Goal: Task Accomplishment & Management: Complete application form

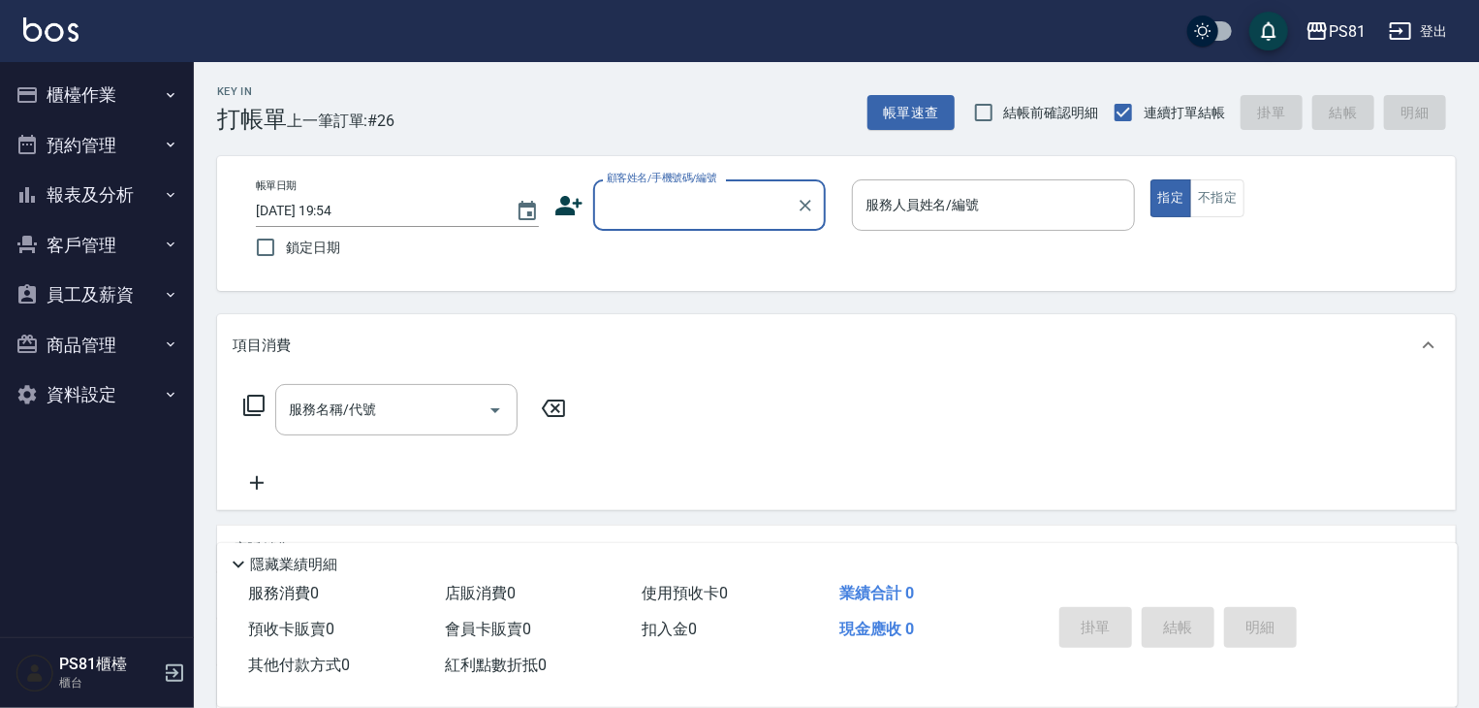
click at [177, 90] on button "櫃檯作業" at bounding box center [97, 95] width 178 height 50
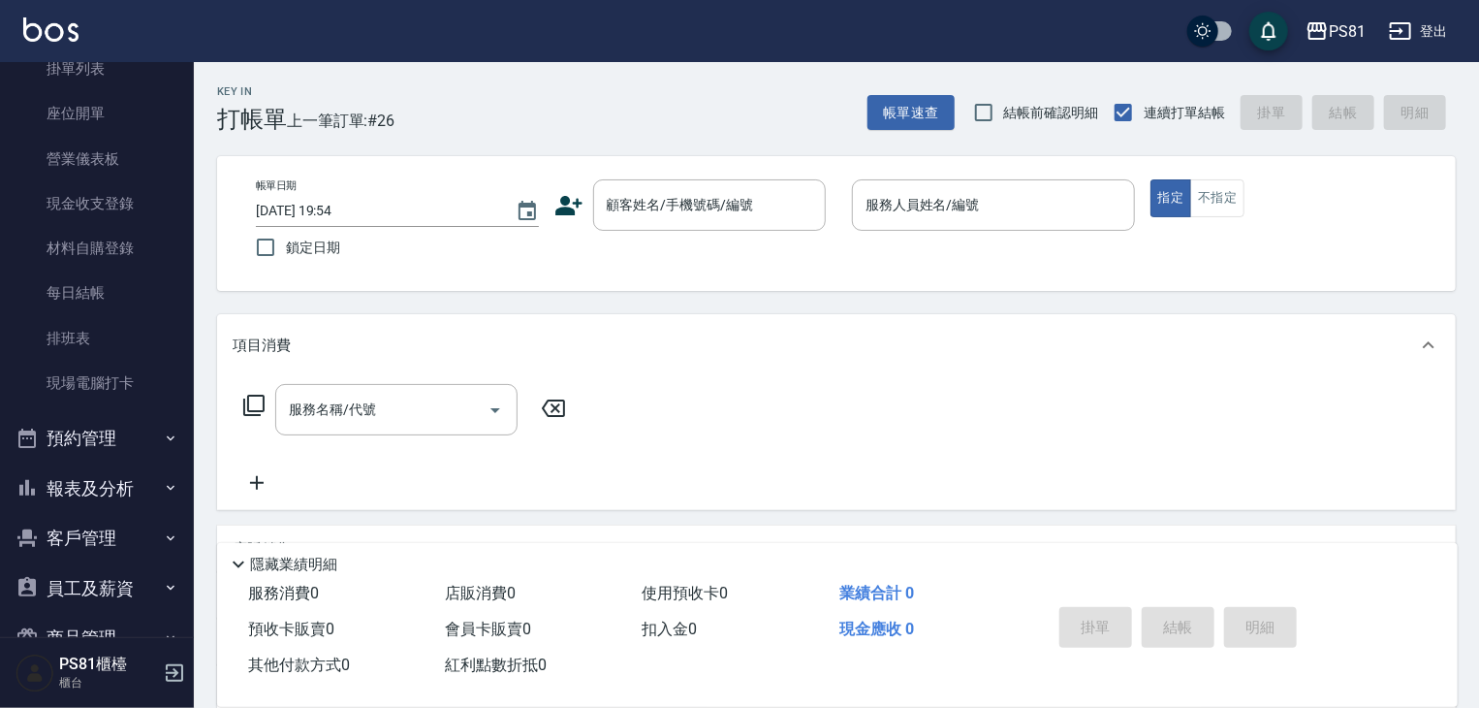
scroll to position [194, 0]
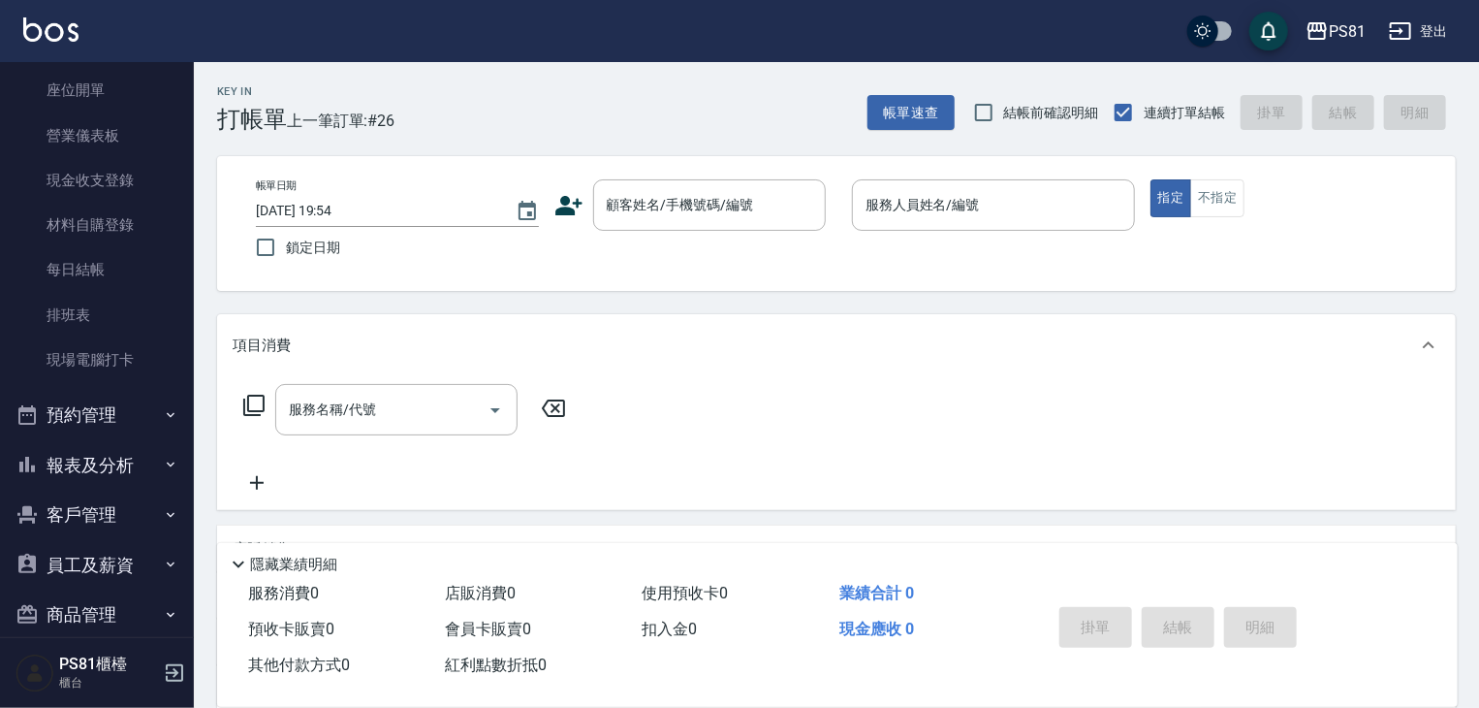
click at [123, 462] on button "報表及分析" at bounding box center [97, 465] width 178 height 50
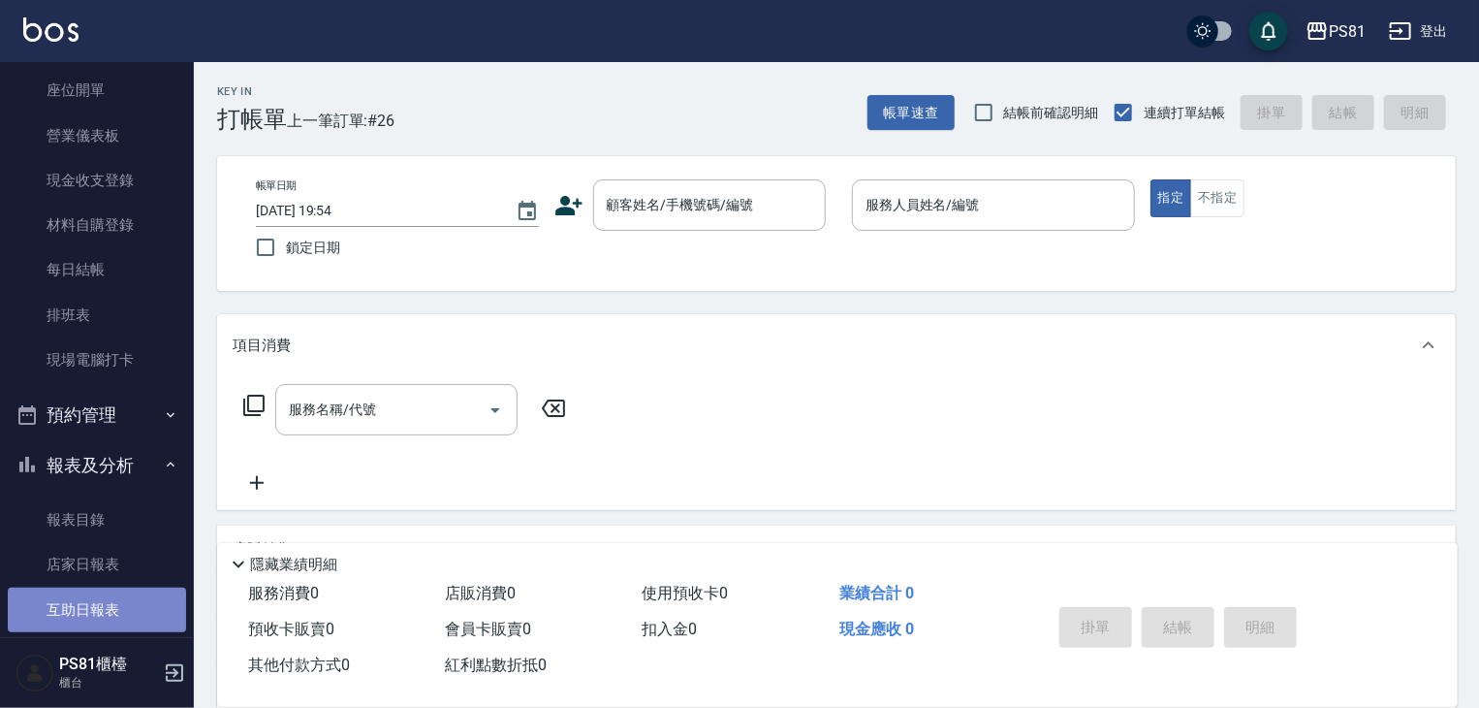
click at [143, 600] on link "互助日報表" at bounding box center [97, 609] width 178 height 45
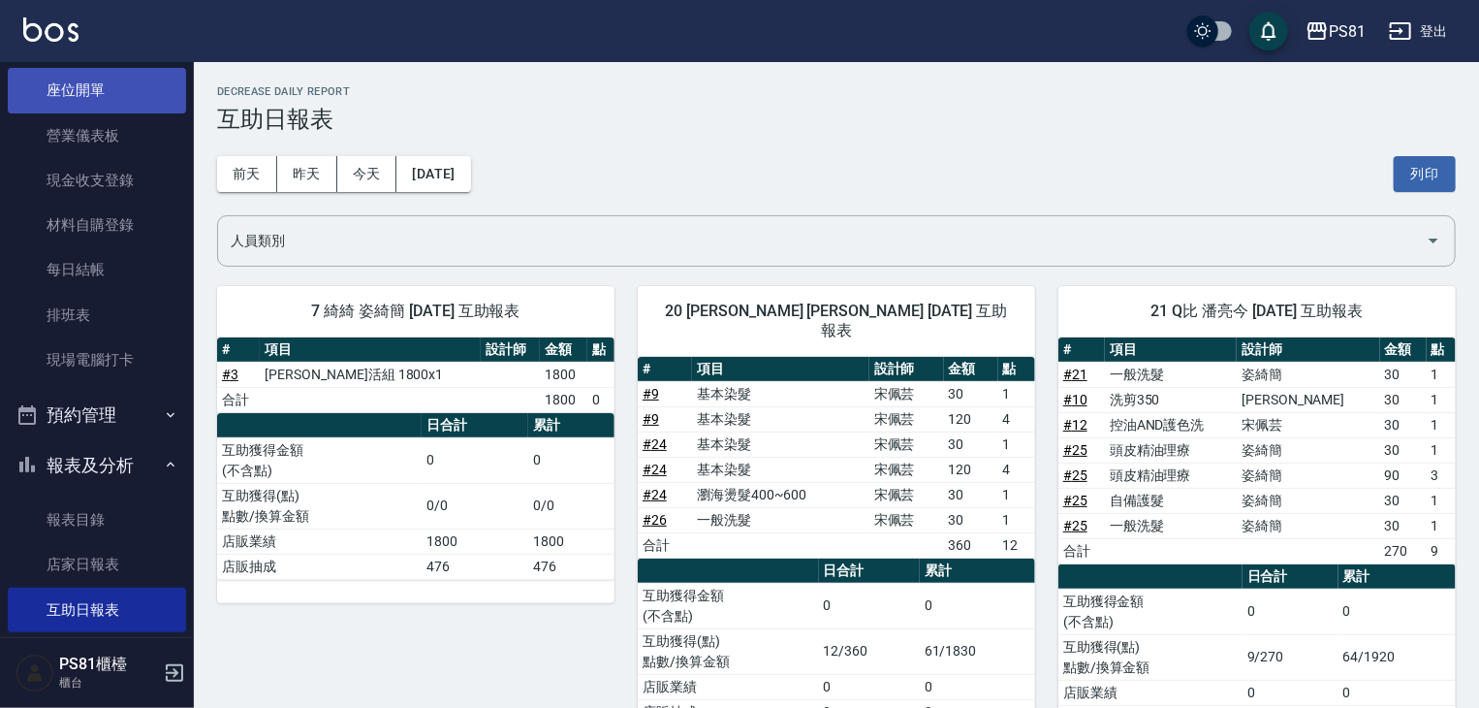
click at [143, 82] on link "座位開單" at bounding box center [97, 90] width 178 height 45
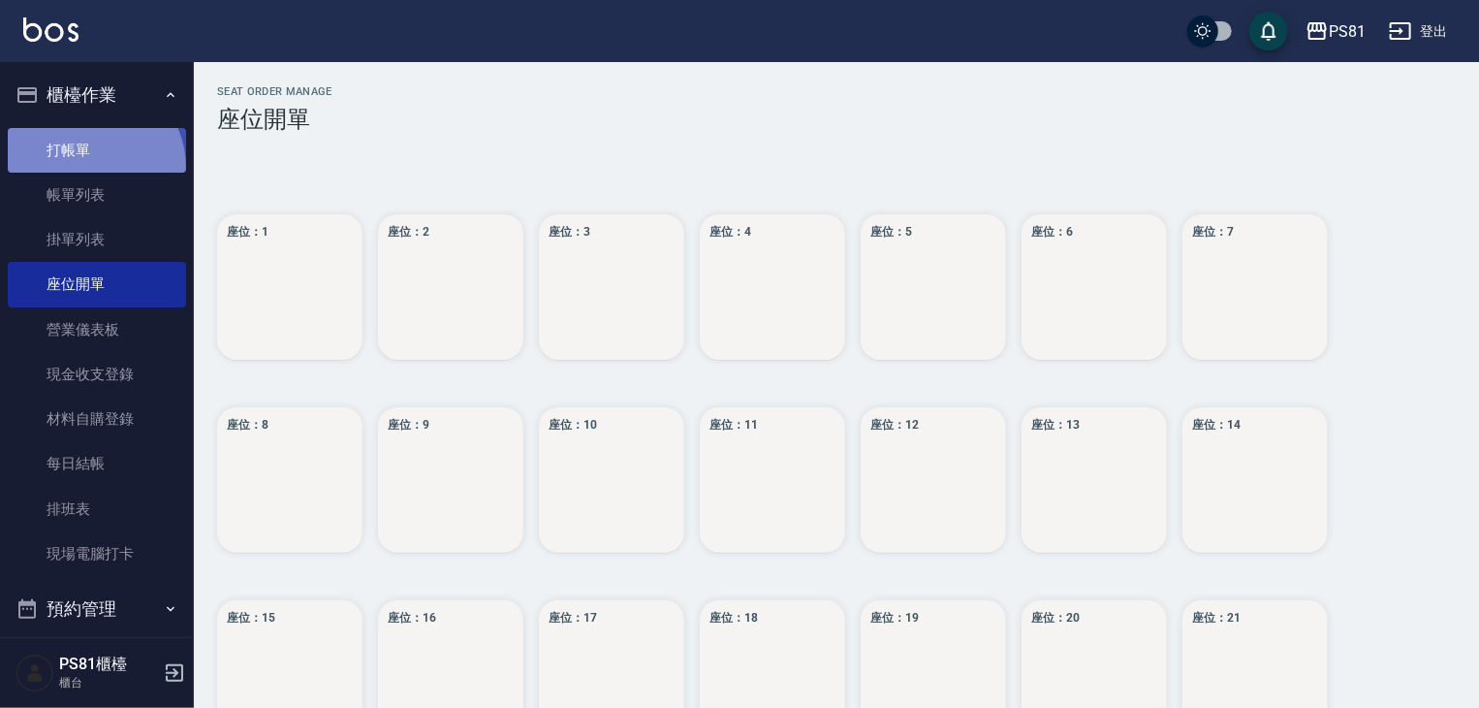
click at [85, 168] on link "打帳單" at bounding box center [97, 150] width 178 height 45
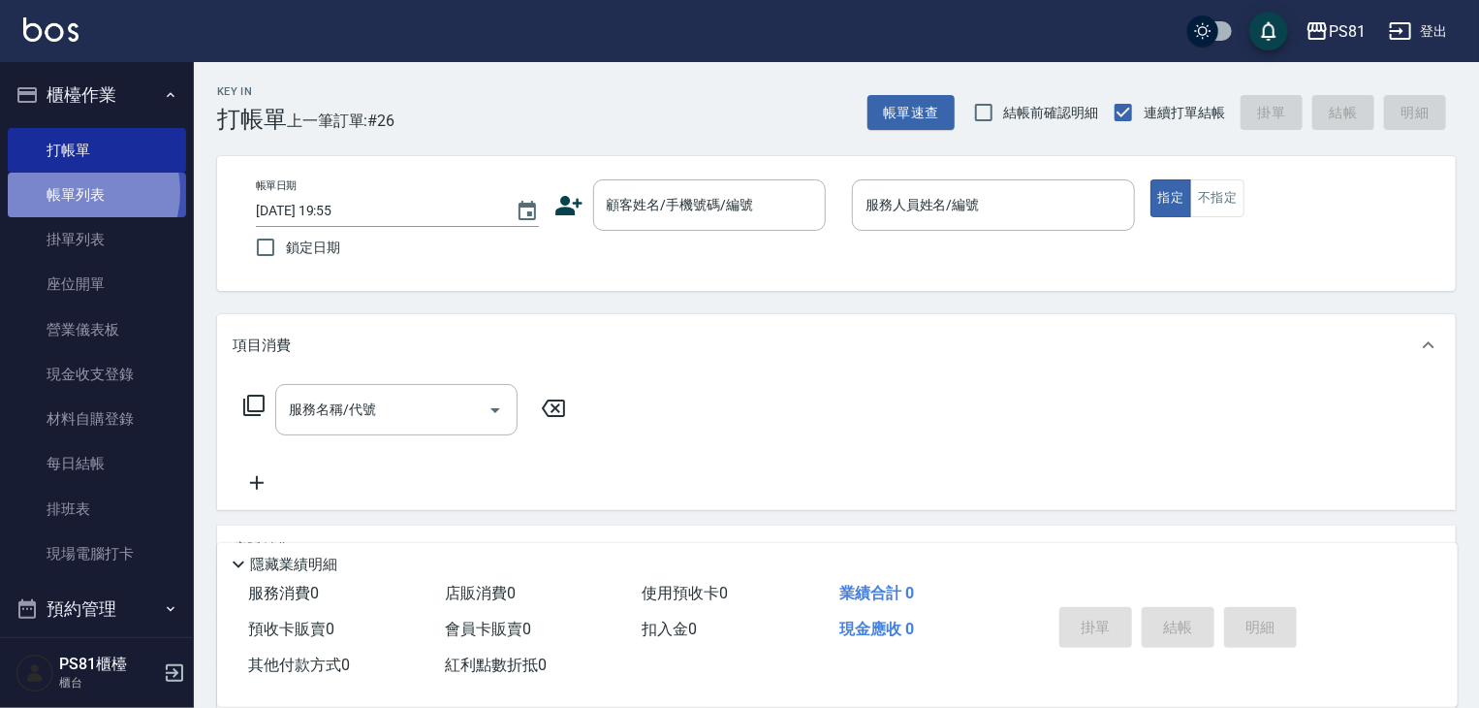
click at [74, 192] on link "帳單列表" at bounding box center [97, 195] width 178 height 45
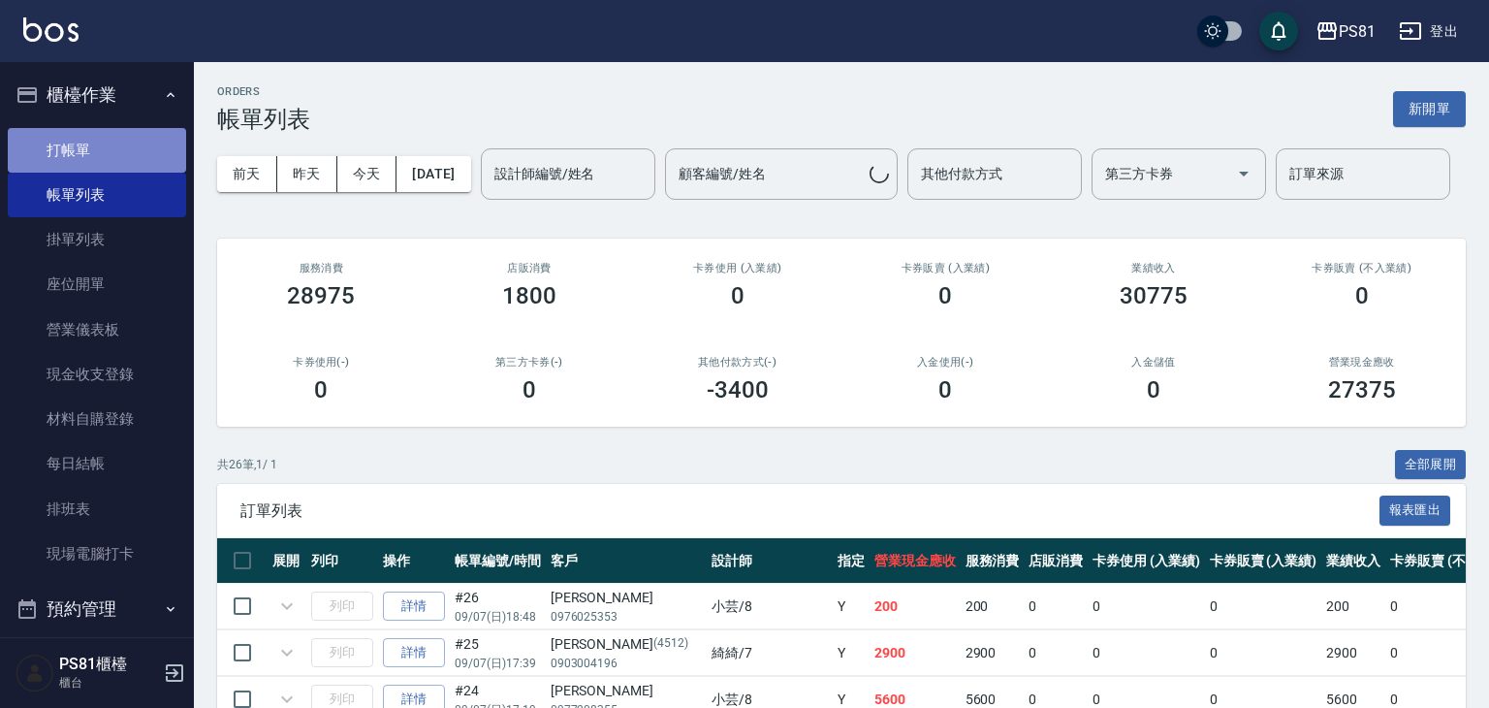
click at [96, 158] on link "打帳單" at bounding box center [97, 150] width 178 height 45
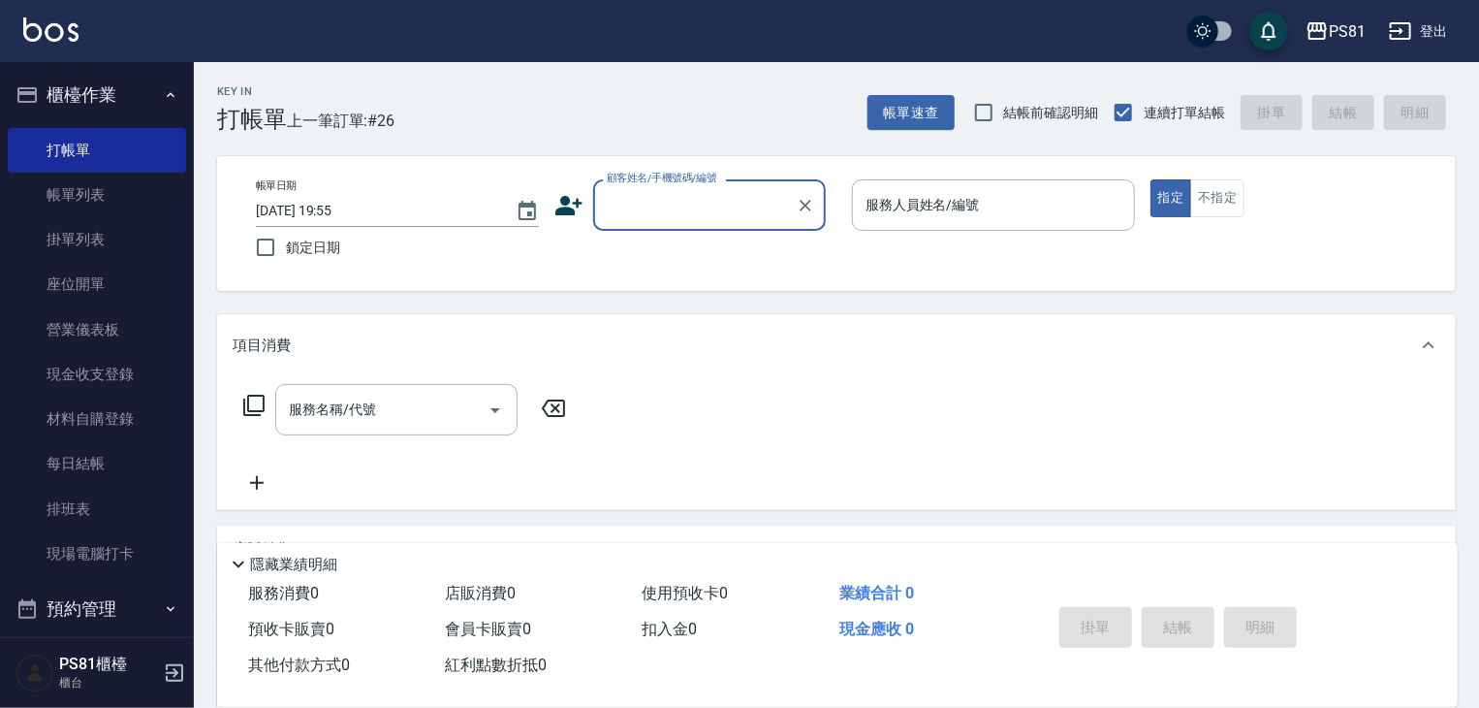
click at [128, 84] on button "櫃檯作業" at bounding box center [97, 95] width 178 height 50
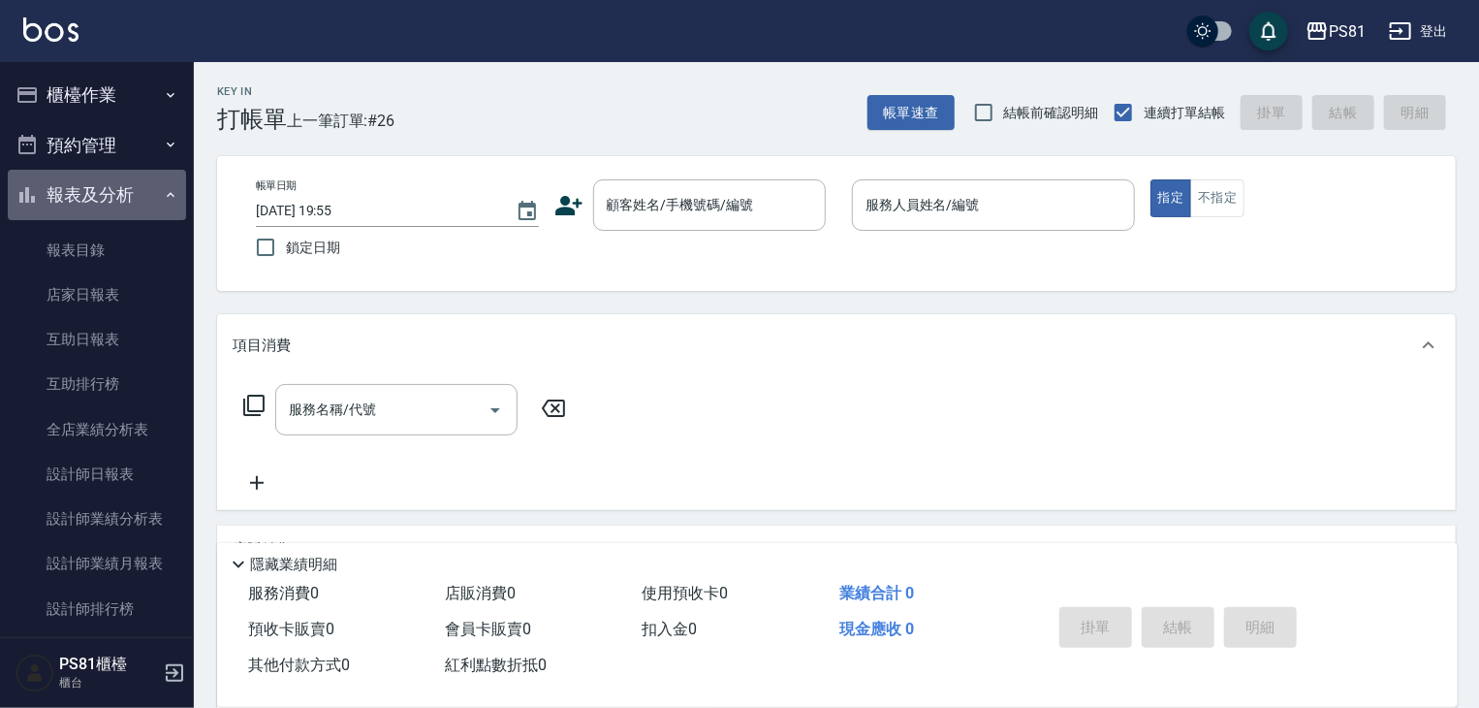
click at [143, 177] on button "報表及分析" at bounding box center [97, 195] width 178 height 50
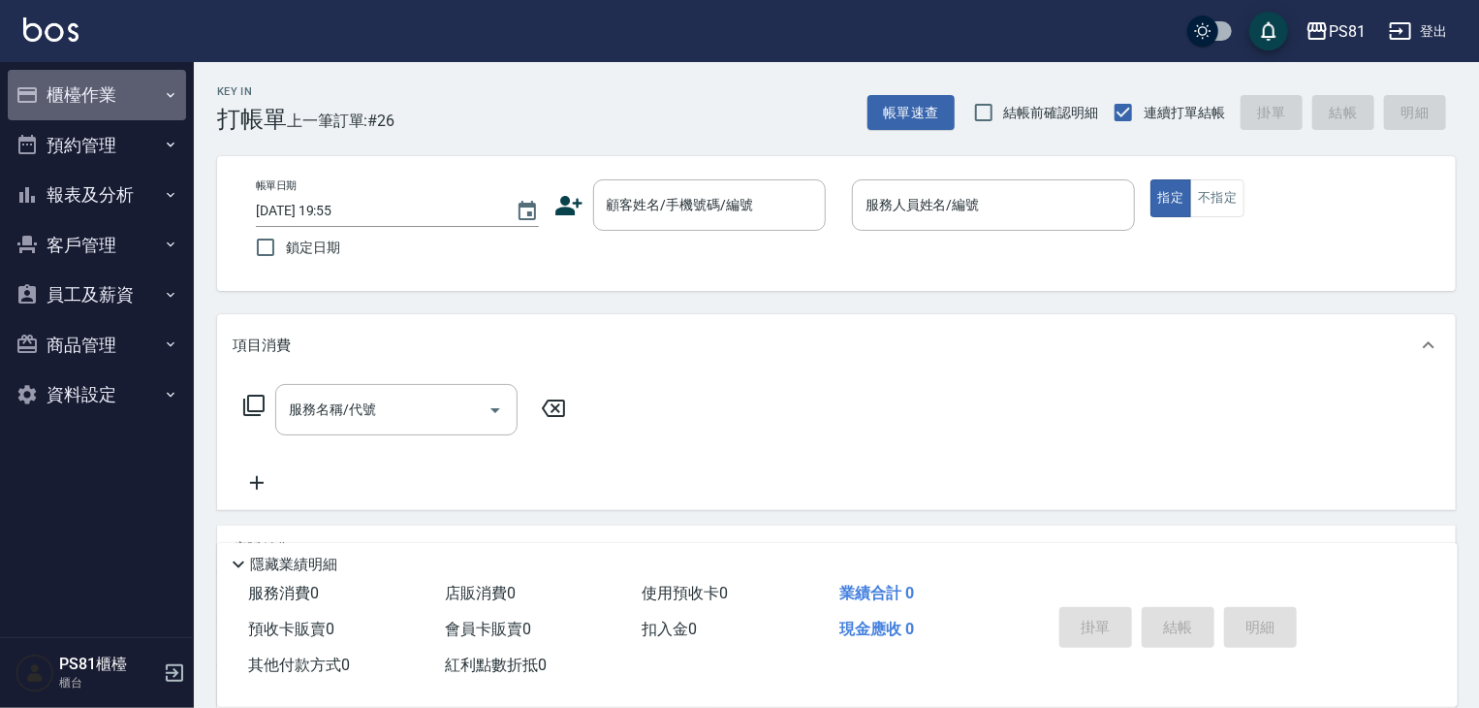
click at [116, 90] on button "櫃檯作業" at bounding box center [97, 95] width 178 height 50
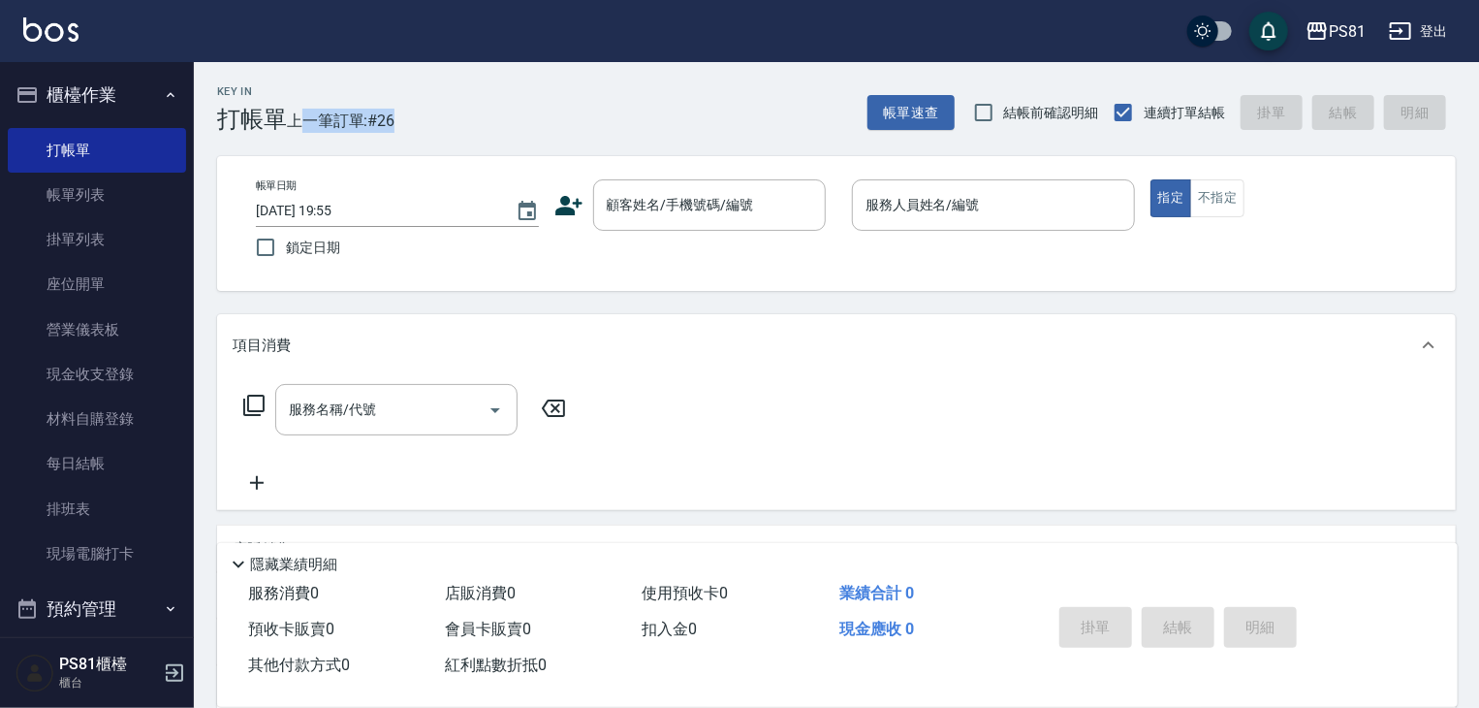
drag, startPoint x: 299, startPoint y: 117, endPoint x: 417, endPoint y: 124, distance: 118.5
click at [417, 124] on div "Key In 打帳單 上一筆訂單:#26 帳單速查 結帳前確認明細 連續打單結帳 掛單 結帳 明細" at bounding box center [825, 97] width 1262 height 71
click at [415, 124] on div "Key In 打帳單 上一筆訂單:#26 帳單速查 結帳前確認明細 連續打單結帳 掛單 結帳 明細" at bounding box center [825, 97] width 1262 height 71
click at [651, 105] on div "Key In 打帳單 上一筆訂單:#26 帳單速查 結帳前確認明細 連續打單結帳 掛單 結帳 明細" at bounding box center [825, 97] width 1262 height 71
click at [680, 216] on input "顧客姓名/手機號碼/編號" at bounding box center [695, 205] width 186 height 34
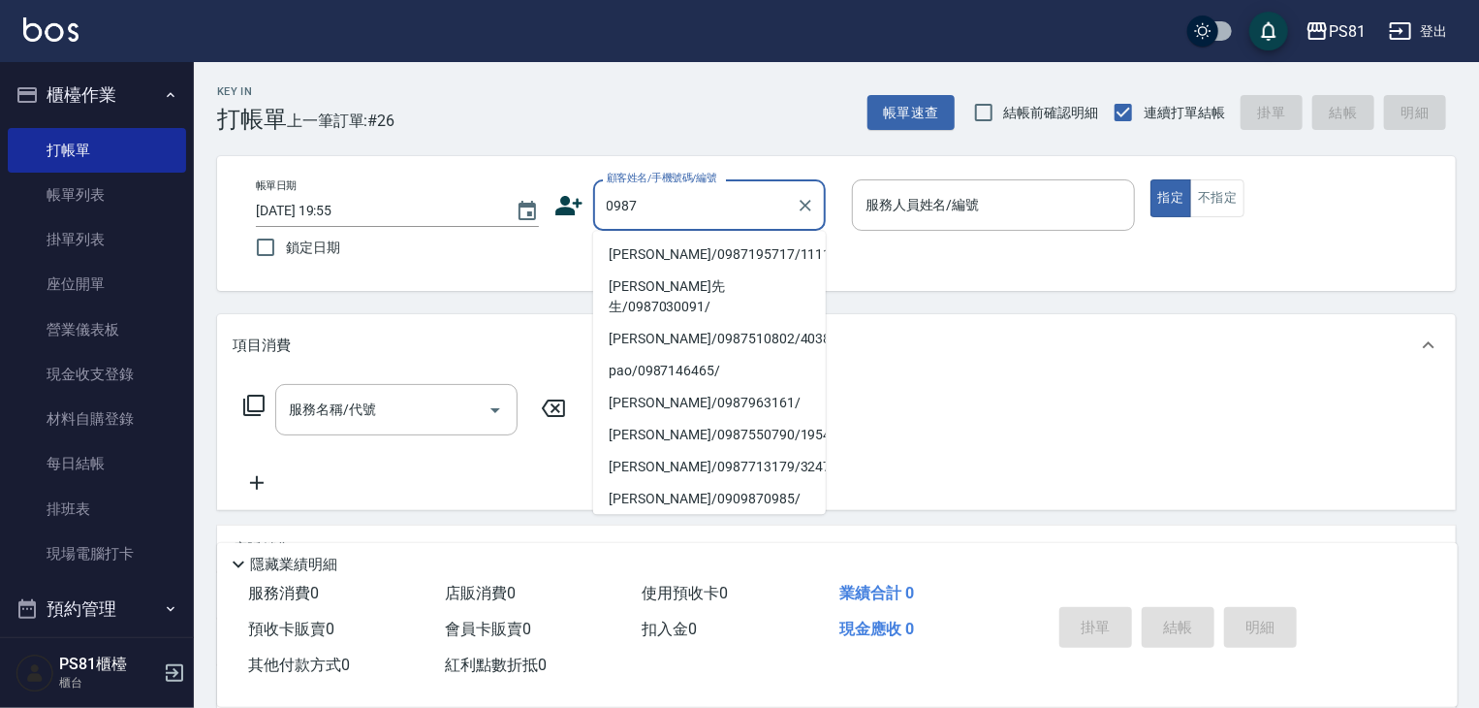
drag, startPoint x: 718, startPoint y: 249, endPoint x: 730, endPoint y: 248, distance: 11.7
click at [718, 249] on li "[PERSON_NAME]/0987195717/111111" at bounding box center [709, 254] width 233 height 32
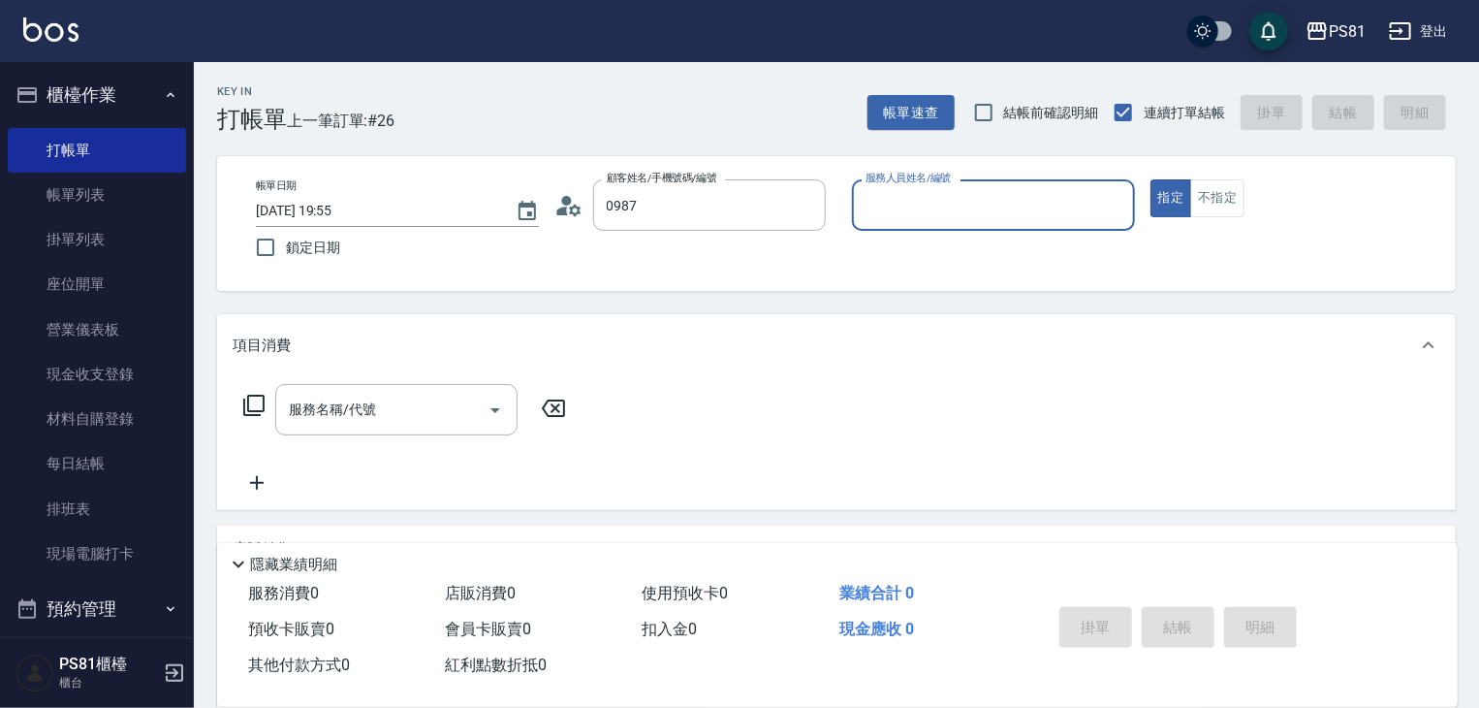
type input "[PERSON_NAME]/0987195717/111111"
drag, startPoint x: 908, startPoint y: 206, endPoint x: 903, endPoint y: 215, distance: 10.5
click at [906, 209] on input "服務人員姓名/編號" at bounding box center [994, 205] width 266 height 34
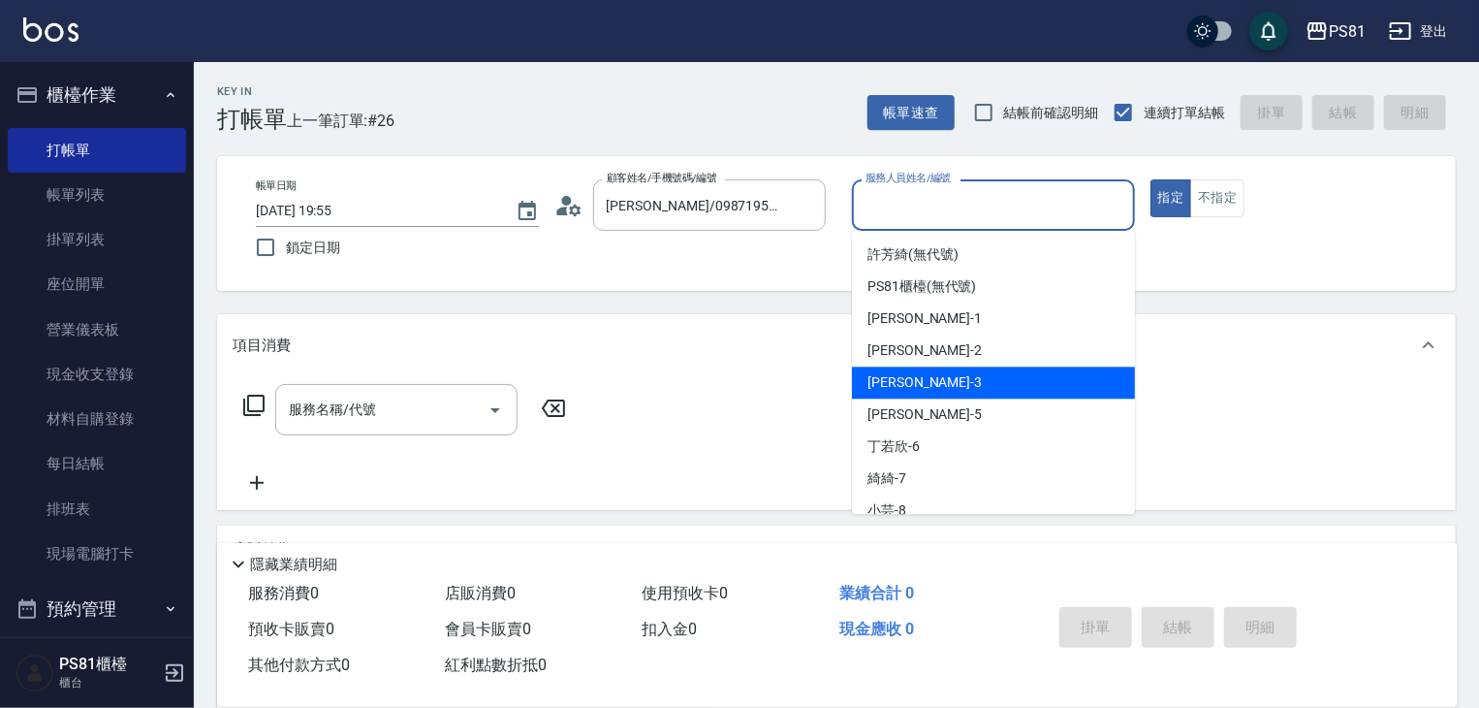
click at [996, 385] on div "[PERSON_NAME] -3" at bounding box center [993, 382] width 283 height 32
type input "[PERSON_NAME]-3"
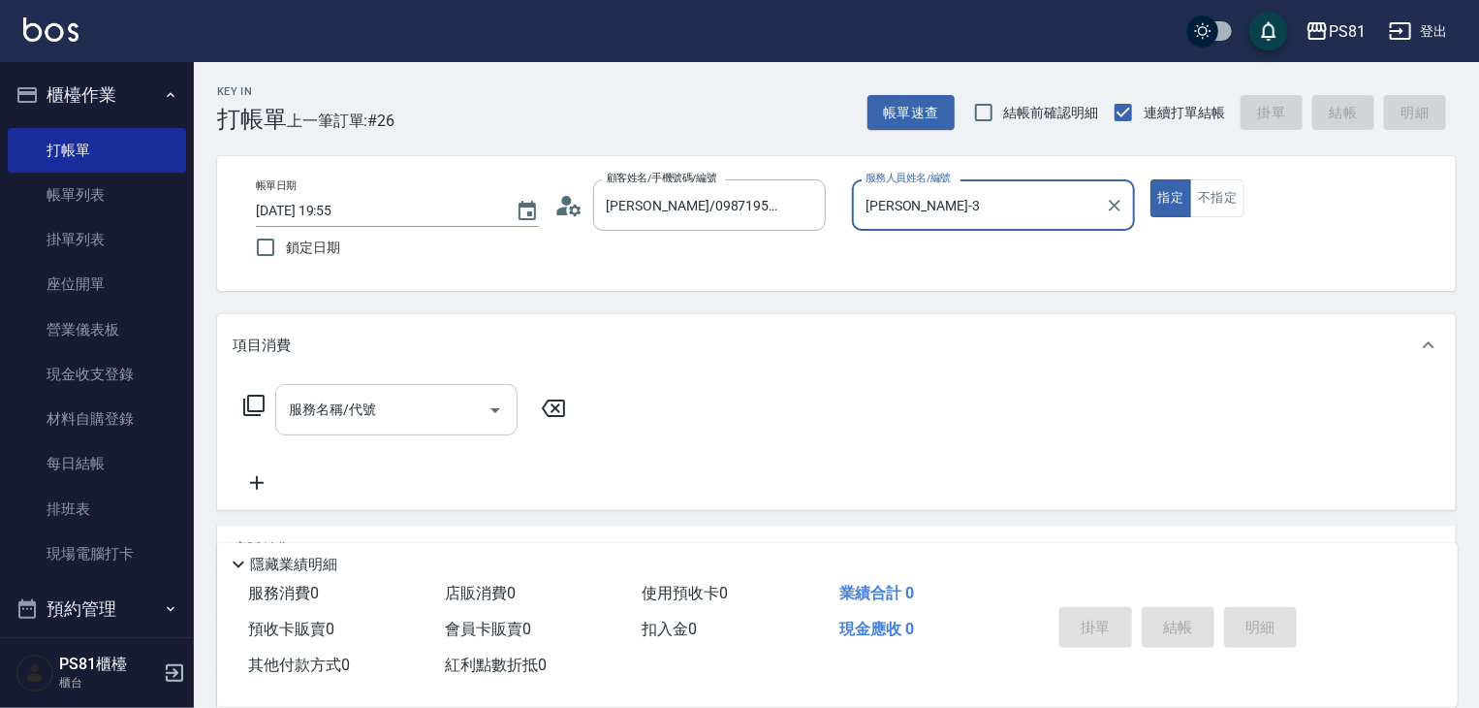
click at [358, 405] on input "服務名稱/代號" at bounding box center [382, 410] width 196 height 34
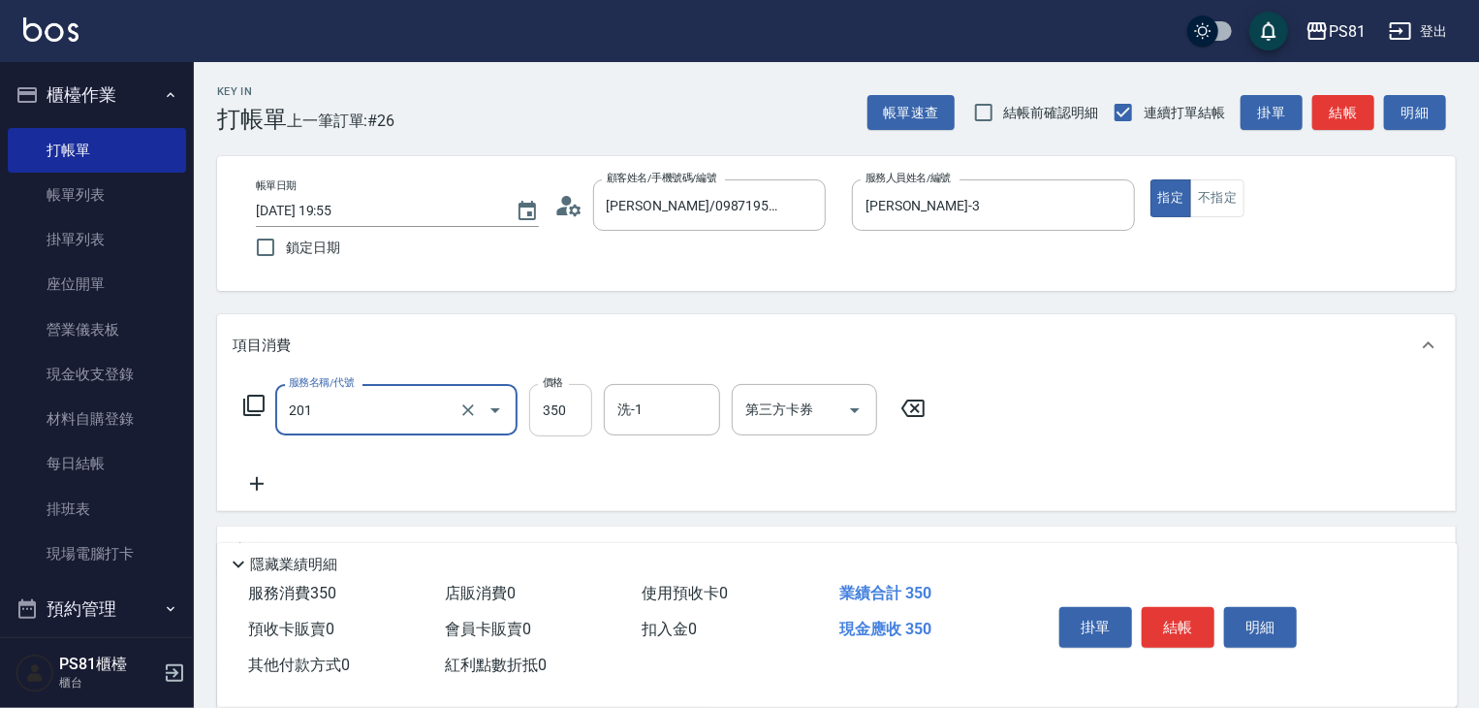
type input "洗剪350(201)"
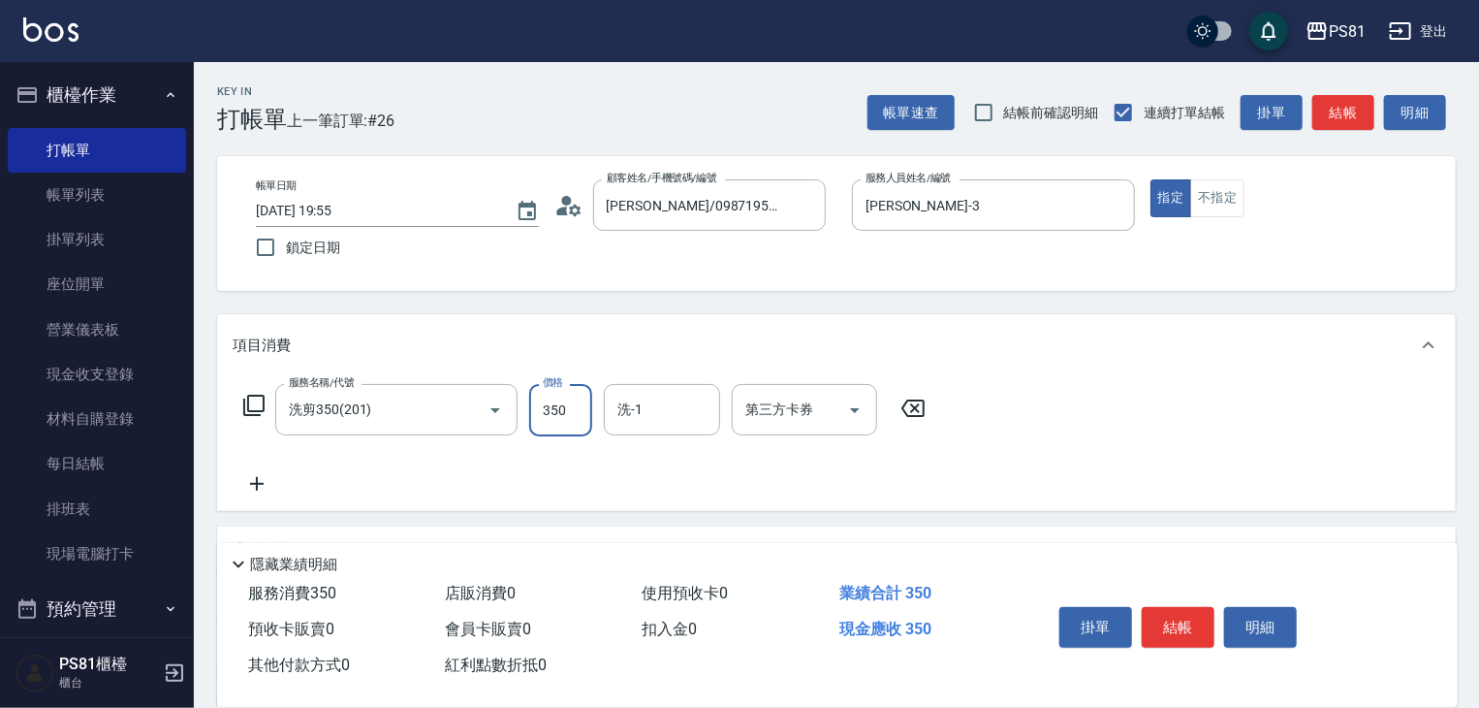
click at [555, 400] on input "350" at bounding box center [560, 410] width 63 height 52
type input "450"
click at [1188, 634] on button "結帳" at bounding box center [1178, 627] width 73 height 41
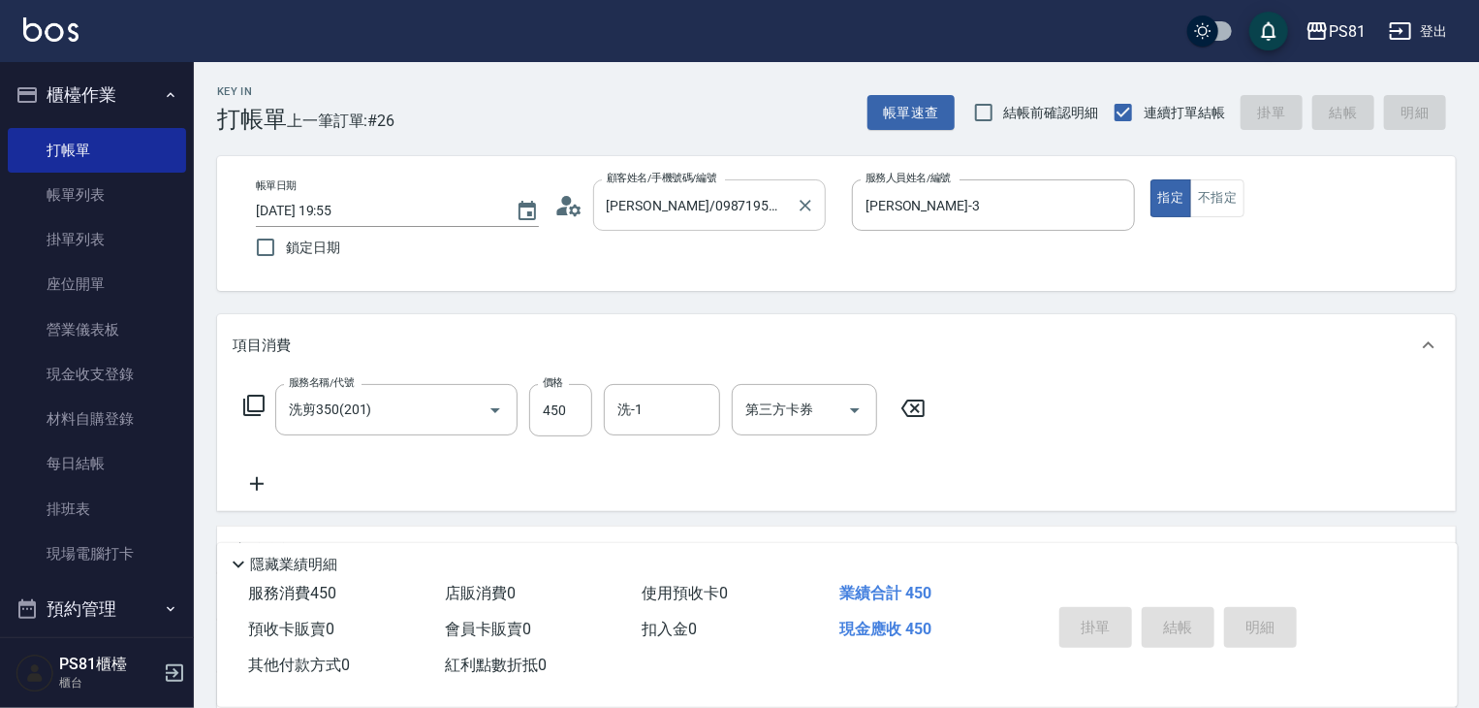
type input "[DATE] 20:30"
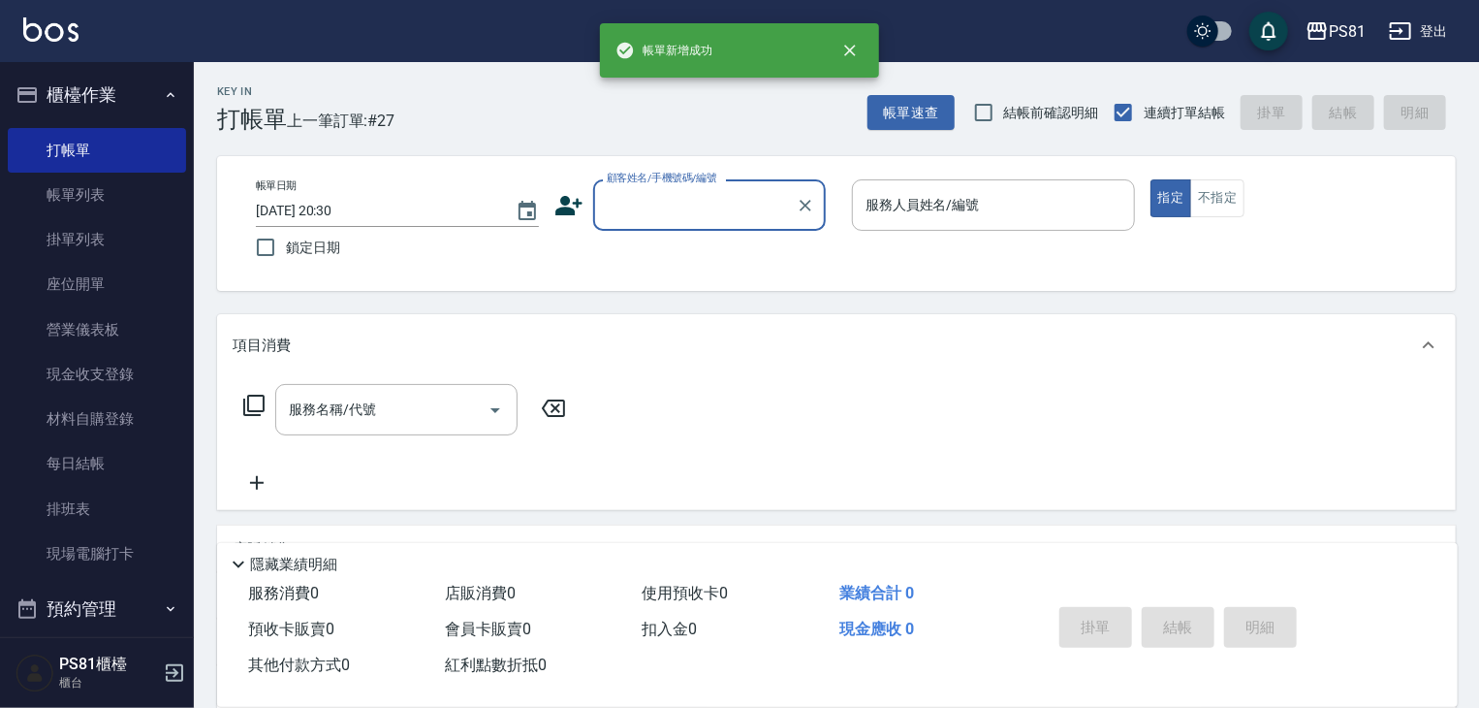
click at [670, 211] on input "顧客姓名/手機號碼/編號" at bounding box center [695, 205] width 186 height 34
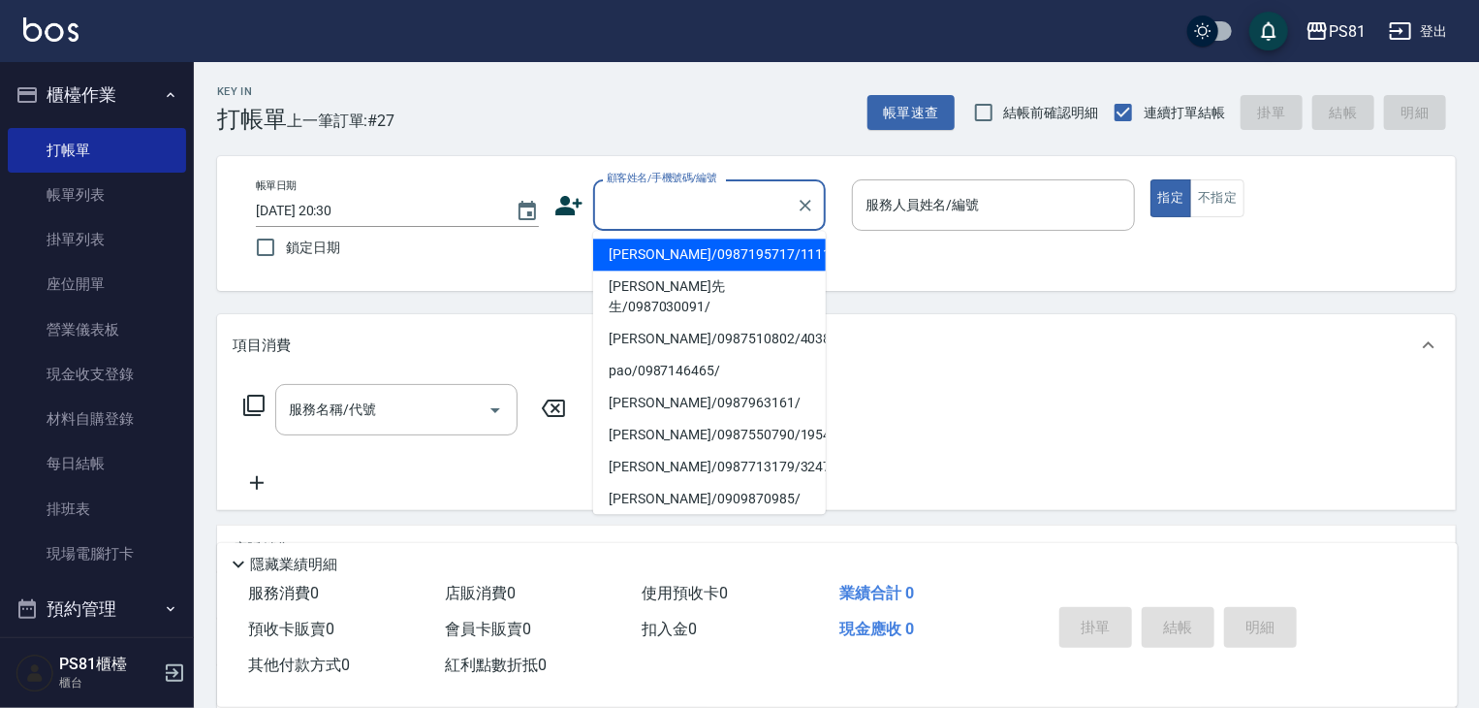
click at [672, 249] on li "[PERSON_NAME]/0987195717/111111" at bounding box center [709, 254] width 233 height 32
type input "[PERSON_NAME]/0987195717/111111"
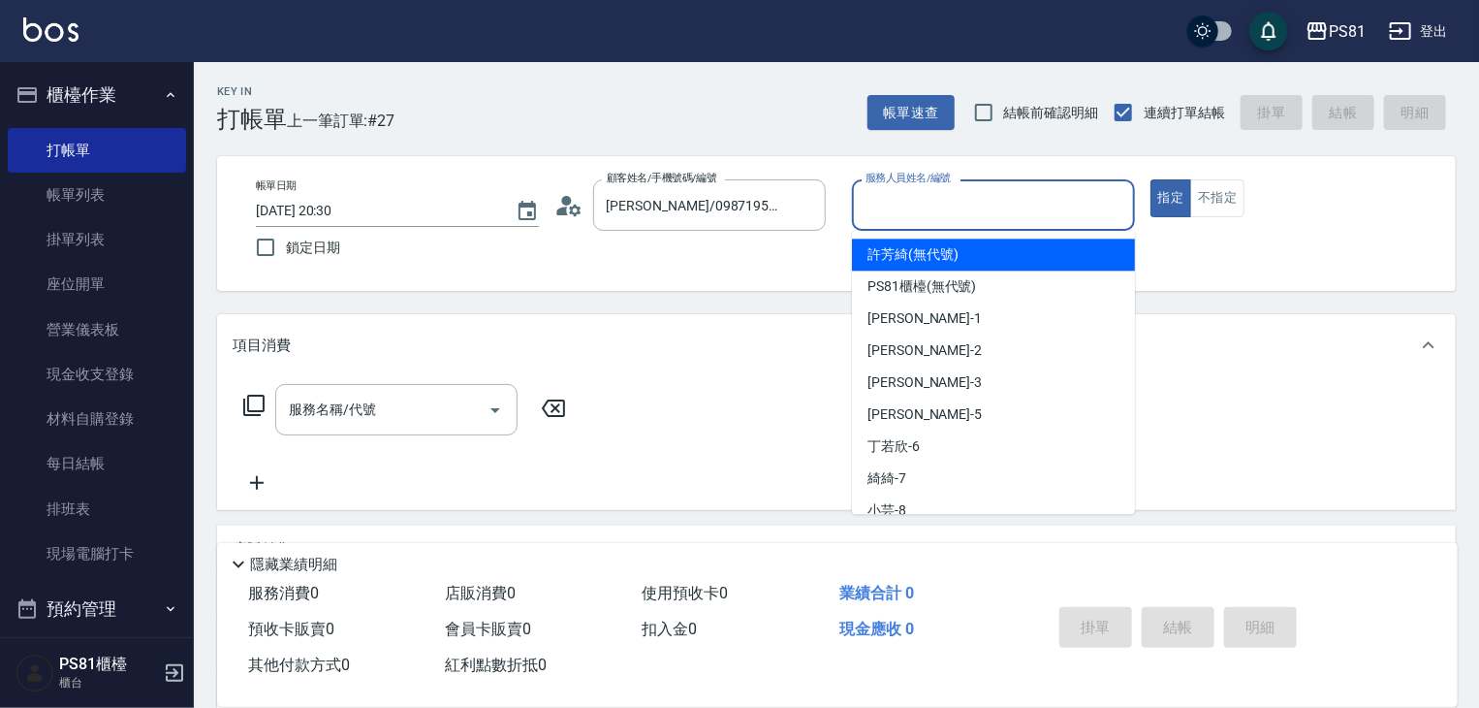
click at [954, 217] on input "服務人員姓名/編號" at bounding box center [994, 205] width 266 height 34
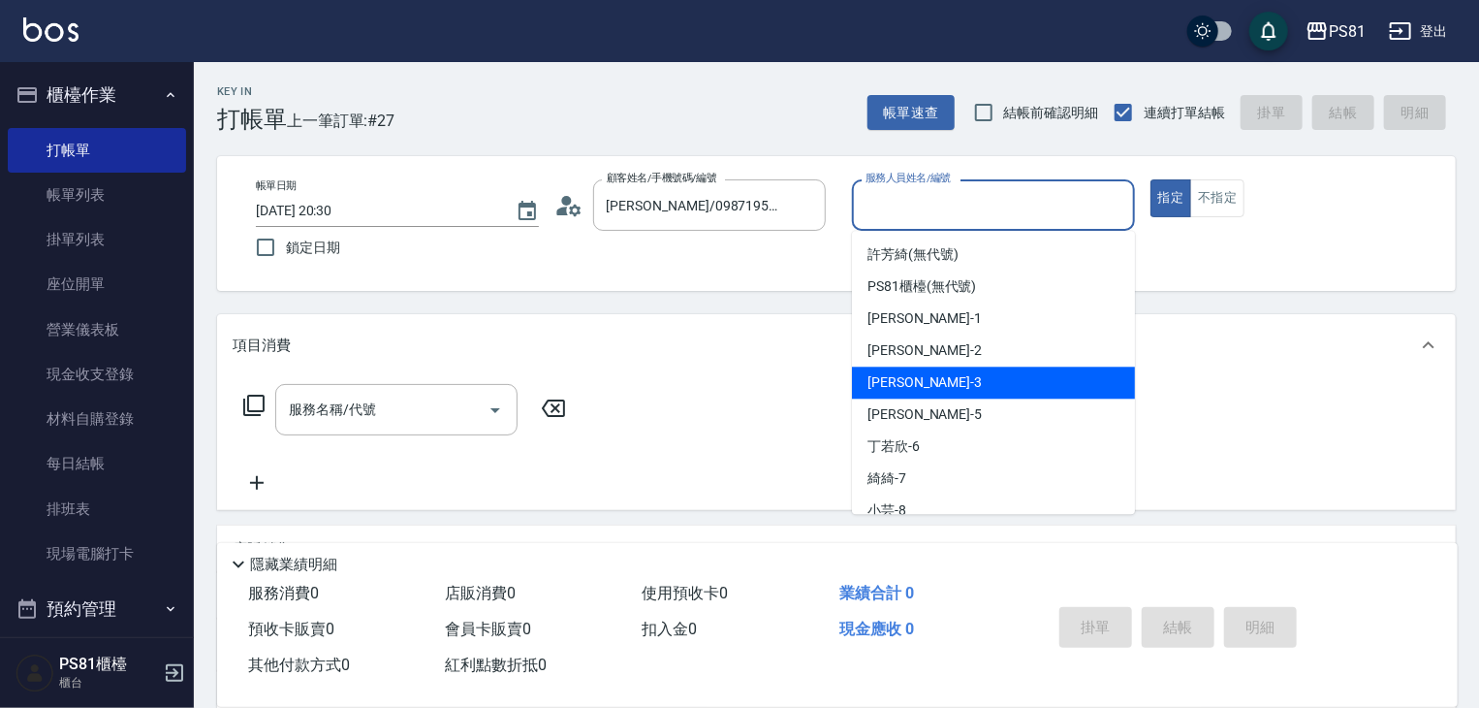
drag, startPoint x: 938, startPoint y: 375, endPoint x: 900, endPoint y: 416, distance: 56.2
click at [938, 376] on div "[PERSON_NAME] -3" at bounding box center [993, 382] width 283 height 32
type input "[PERSON_NAME]-3"
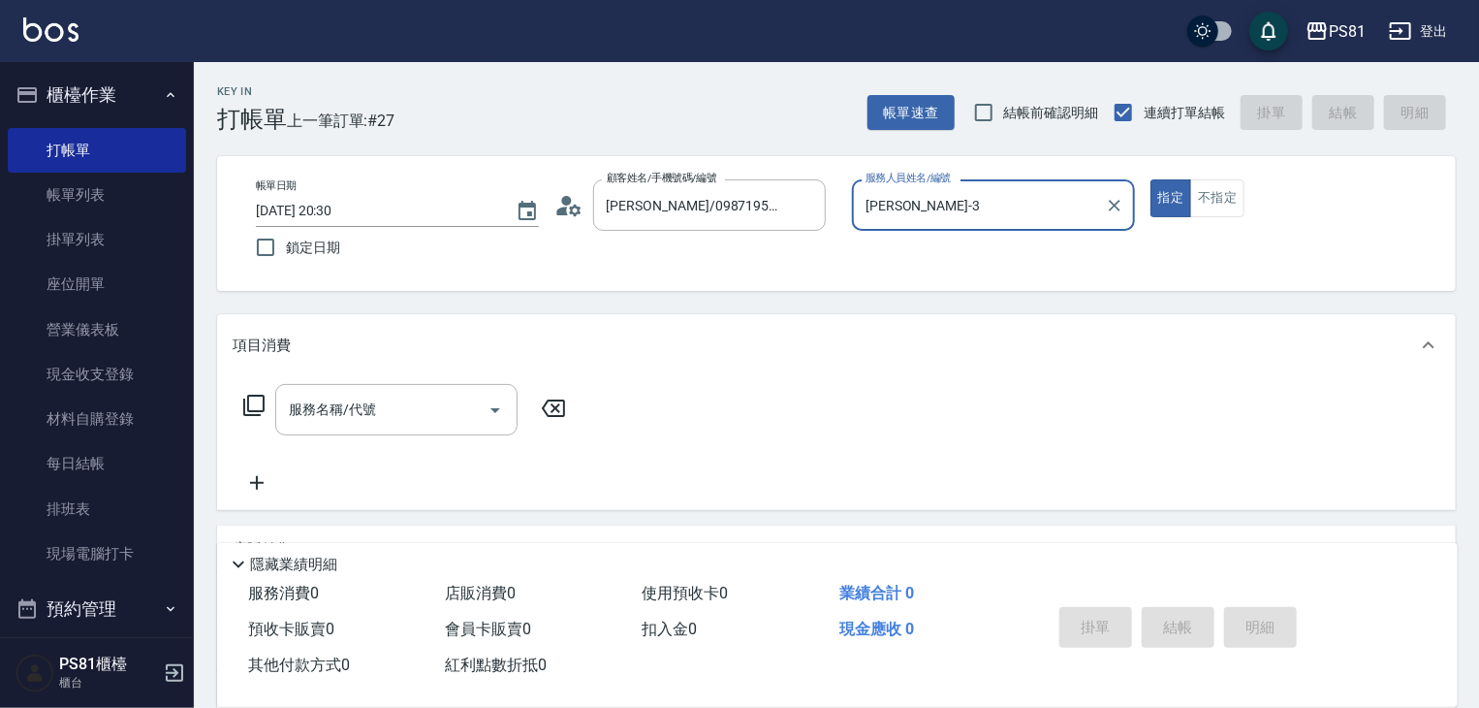
click at [314, 402] on input "服務名稱/代號" at bounding box center [382, 410] width 196 height 34
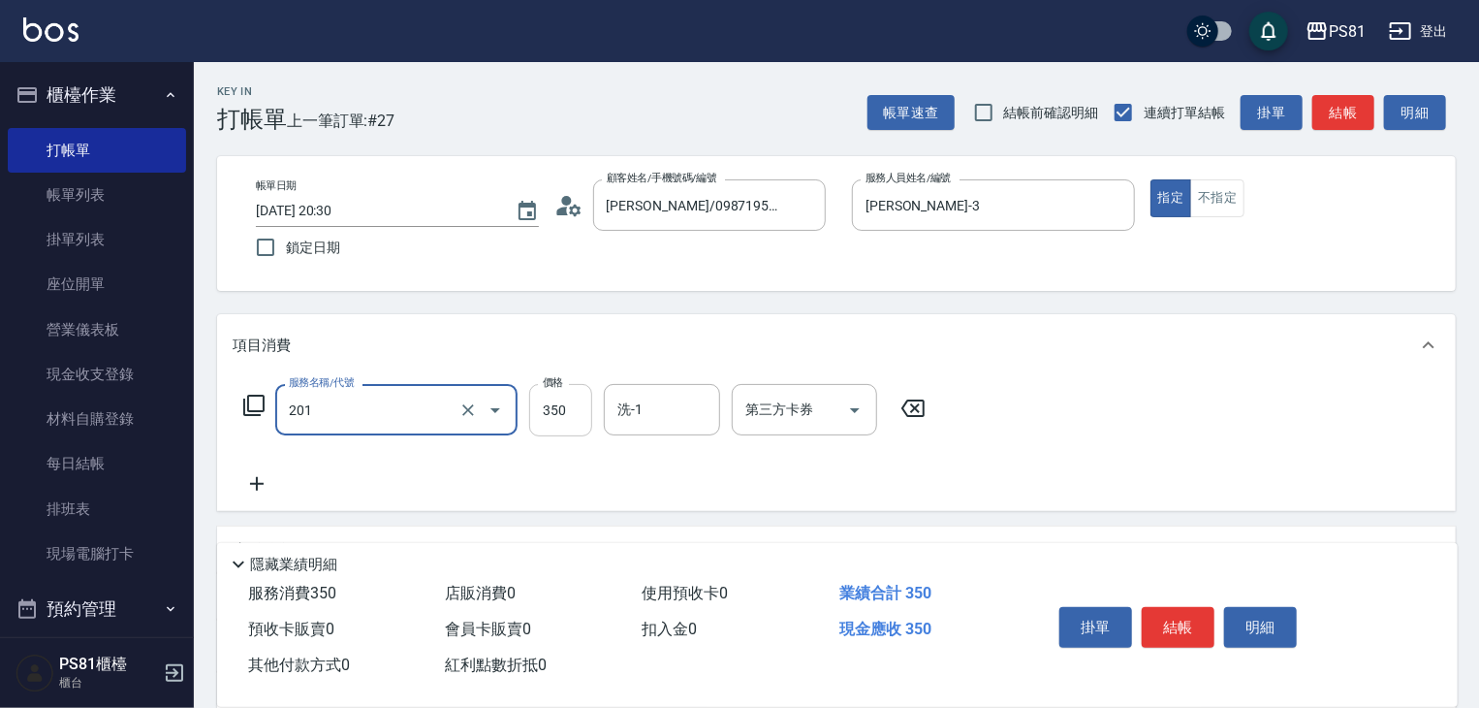
type input "洗剪350(201)"
click at [564, 416] on input "350" at bounding box center [560, 410] width 63 height 52
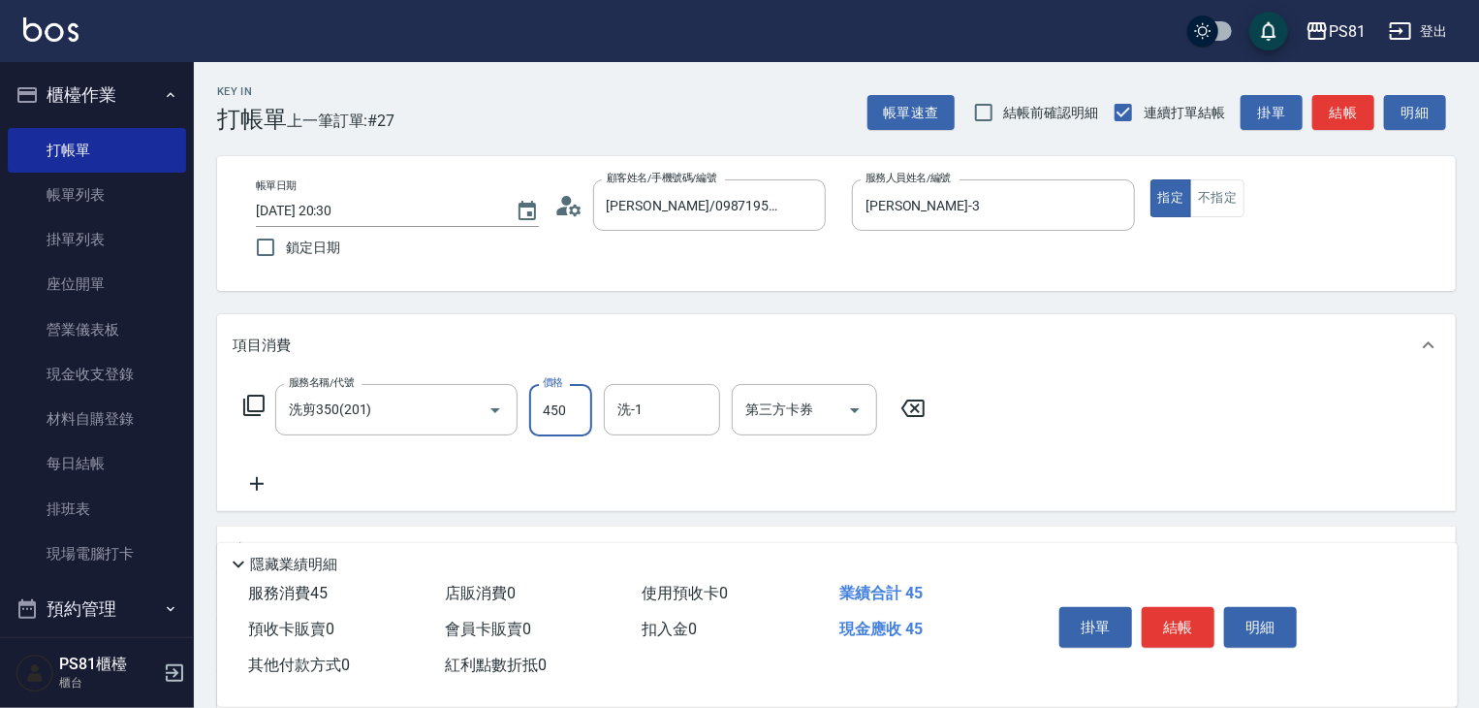
type input "450"
drag, startPoint x: 1179, startPoint y: 611, endPoint x: 1202, endPoint y: 616, distance: 23.8
click at [1194, 613] on button "結帳" at bounding box center [1178, 627] width 73 height 41
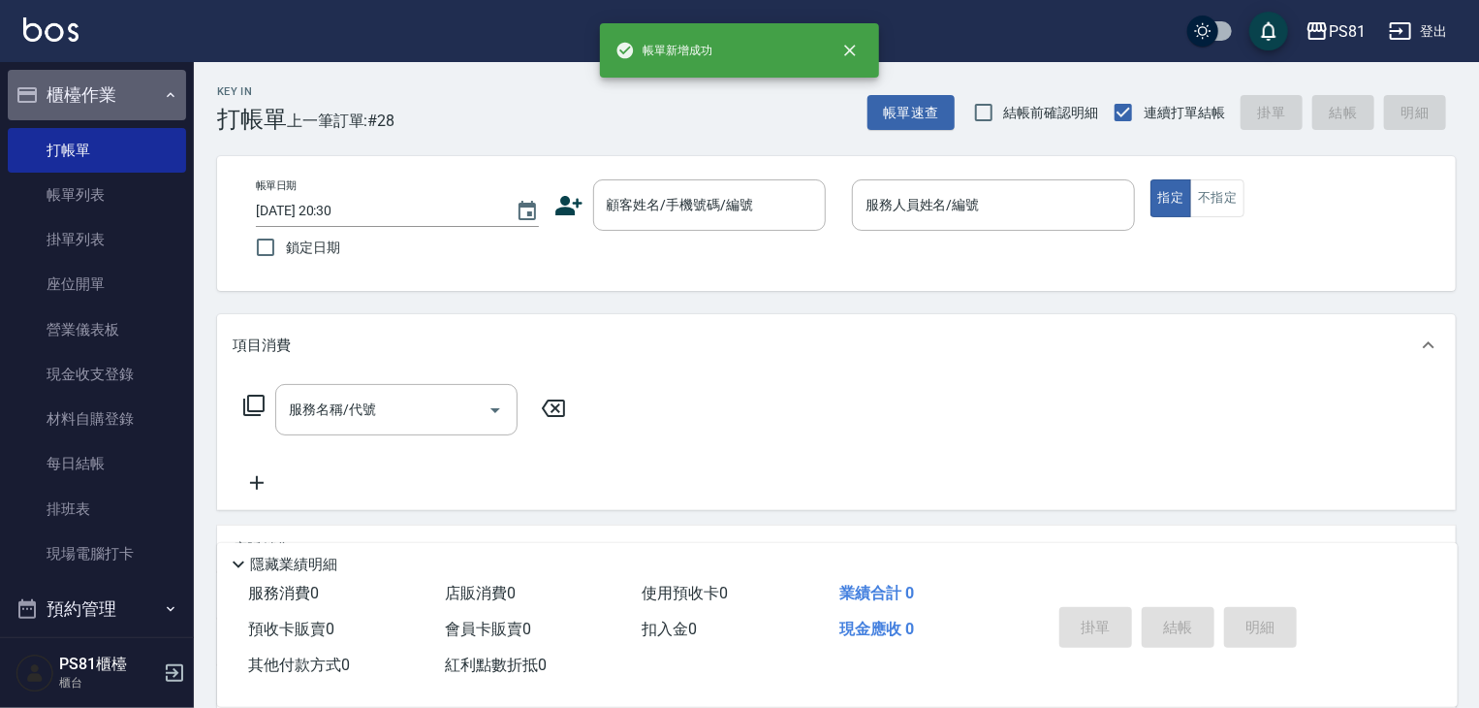
click at [116, 113] on button "櫃檯作業" at bounding box center [97, 95] width 178 height 50
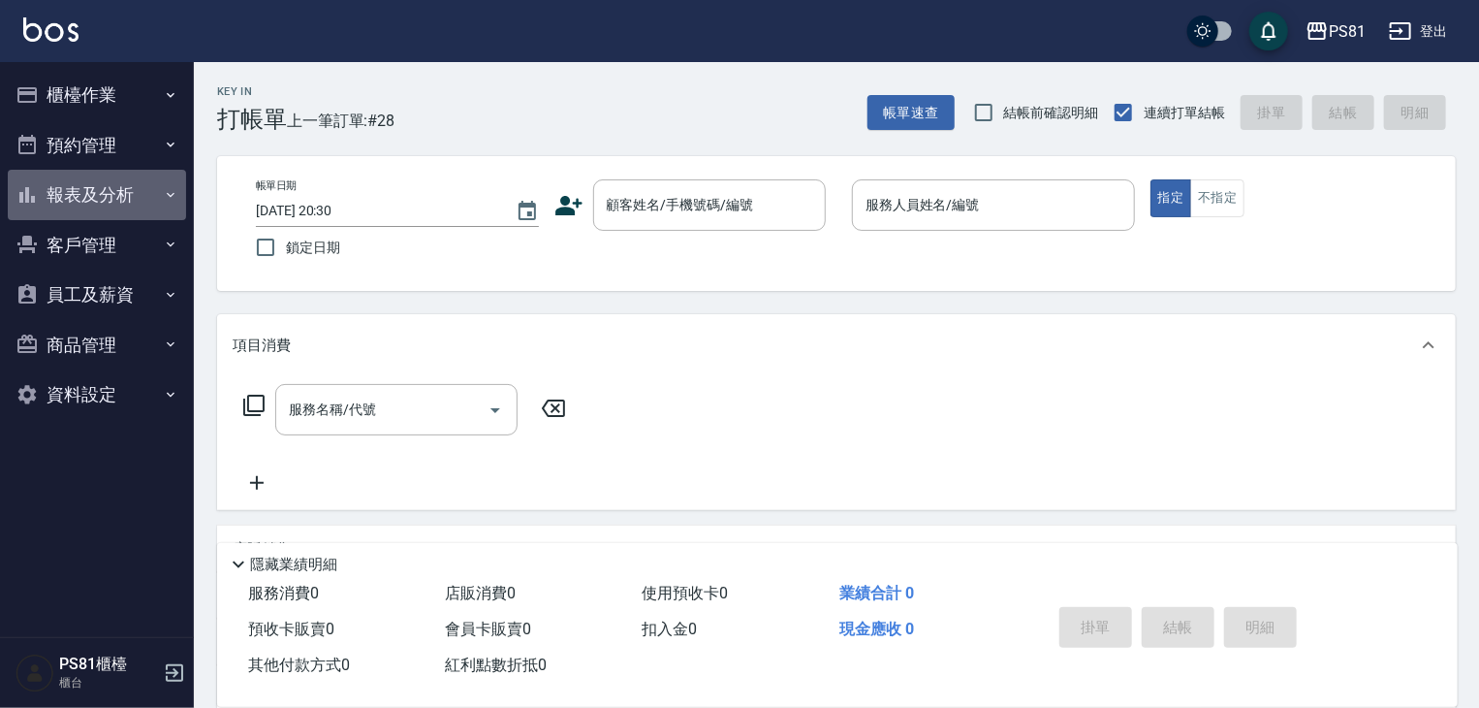
click at [115, 185] on button "報表及分析" at bounding box center [97, 195] width 178 height 50
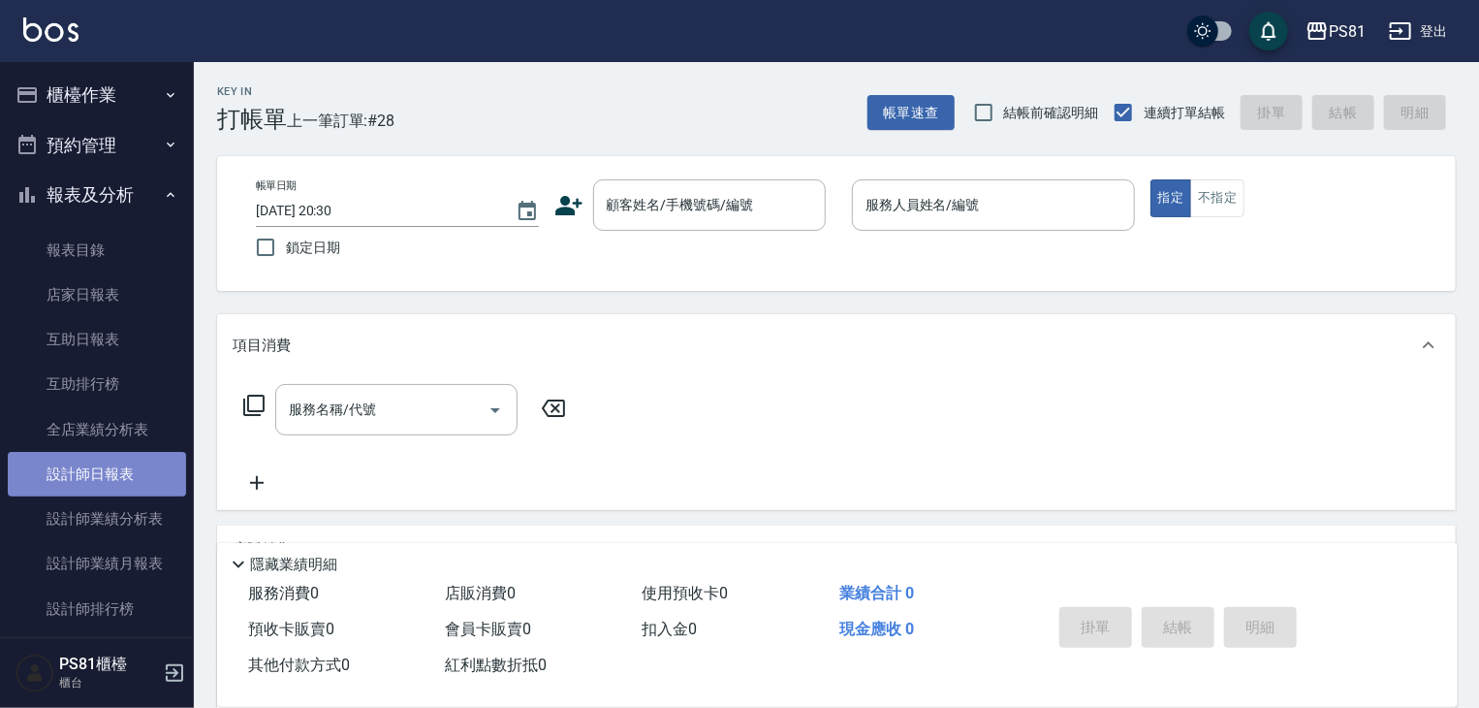
click at [143, 468] on link "設計師日報表" at bounding box center [97, 474] width 178 height 45
